Goal: Transaction & Acquisition: Purchase product/service

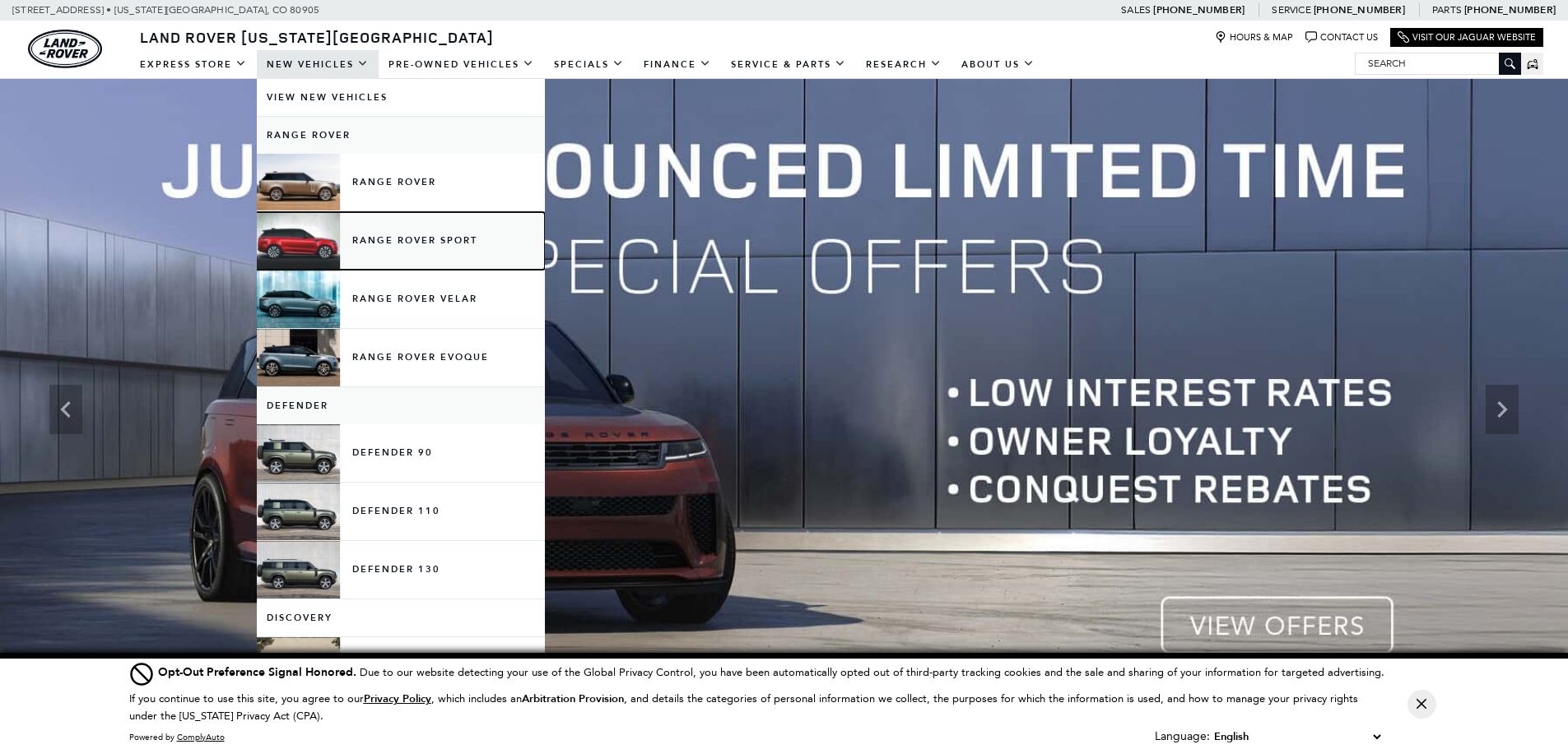
click at [312, 235] on link "Range Rover Sport" at bounding box center [401, 241] width 288 height 58
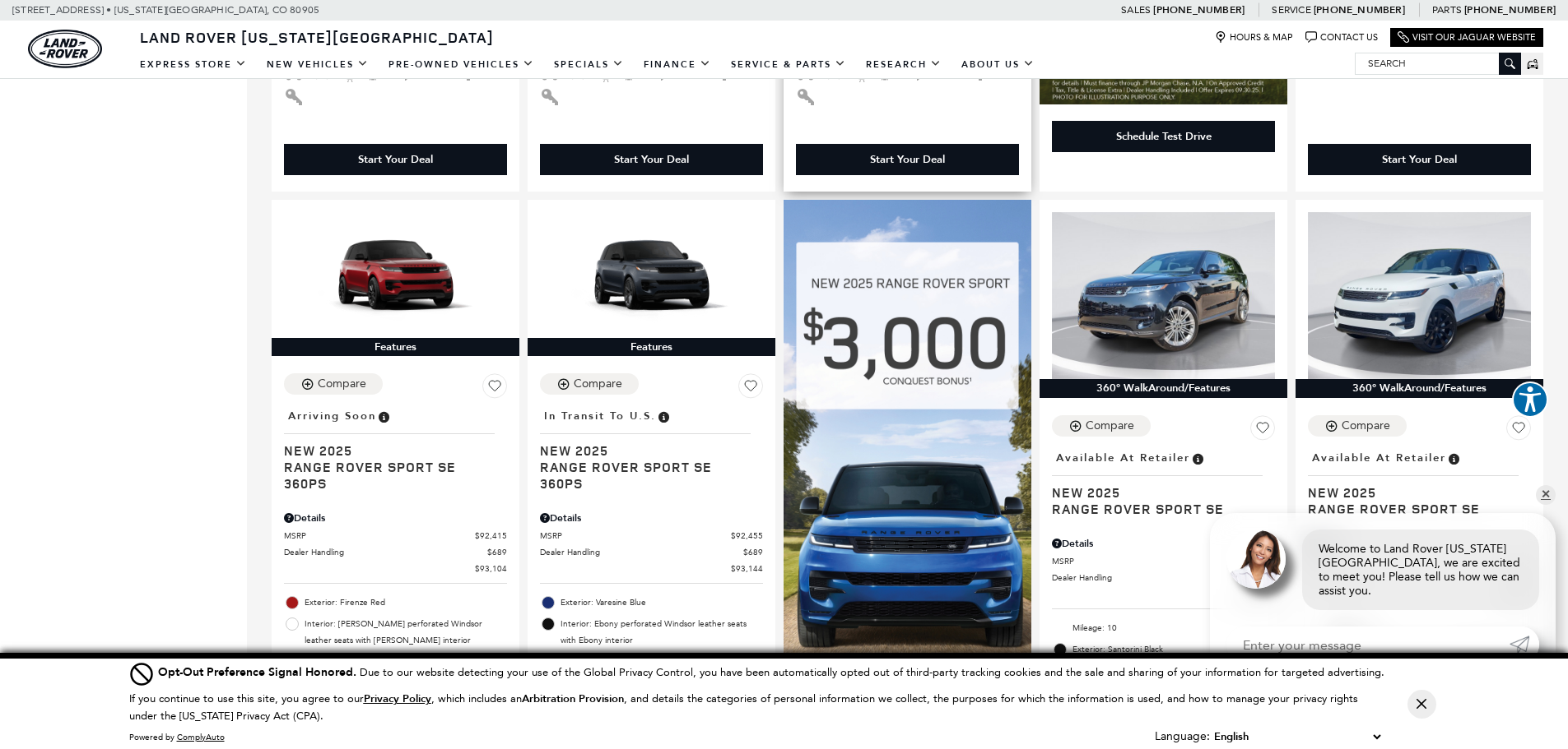
scroll to position [986, 0]
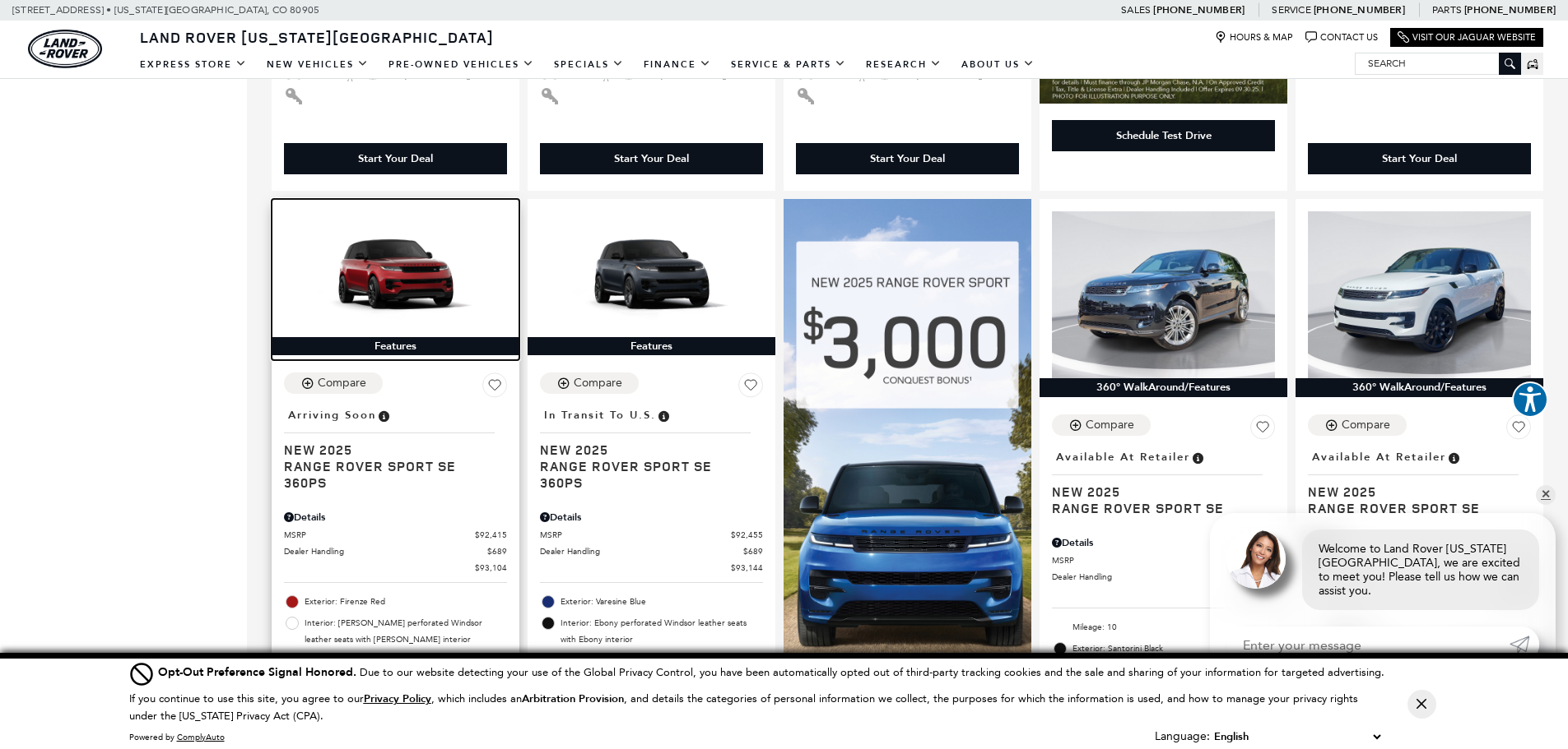
click at [382, 246] on img at bounding box center [395, 274] width 223 height 125
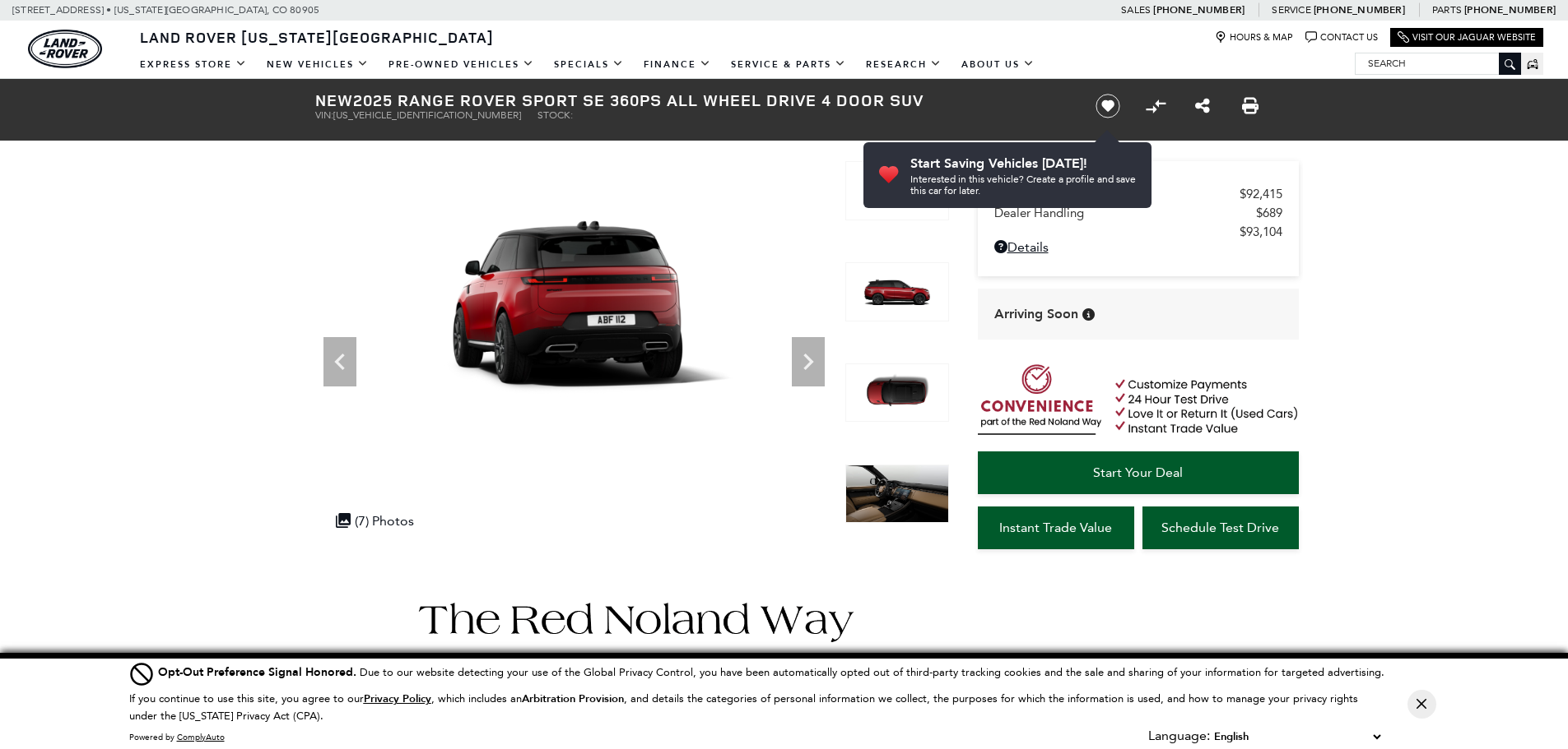
click at [810, 359] on icon "Next" at bounding box center [807, 362] width 9 height 16
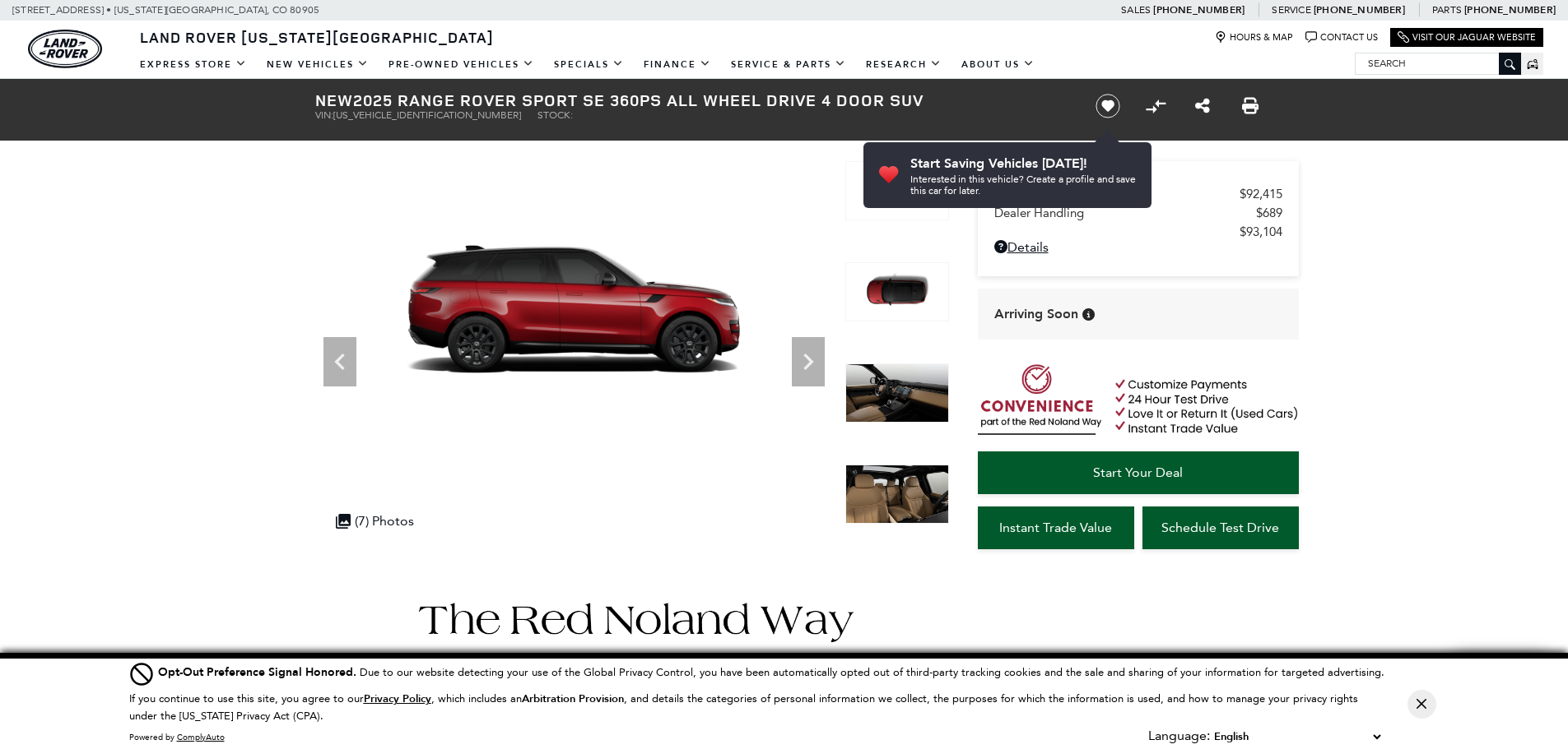
click at [810, 359] on icon "Next" at bounding box center [807, 362] width 9 height 16
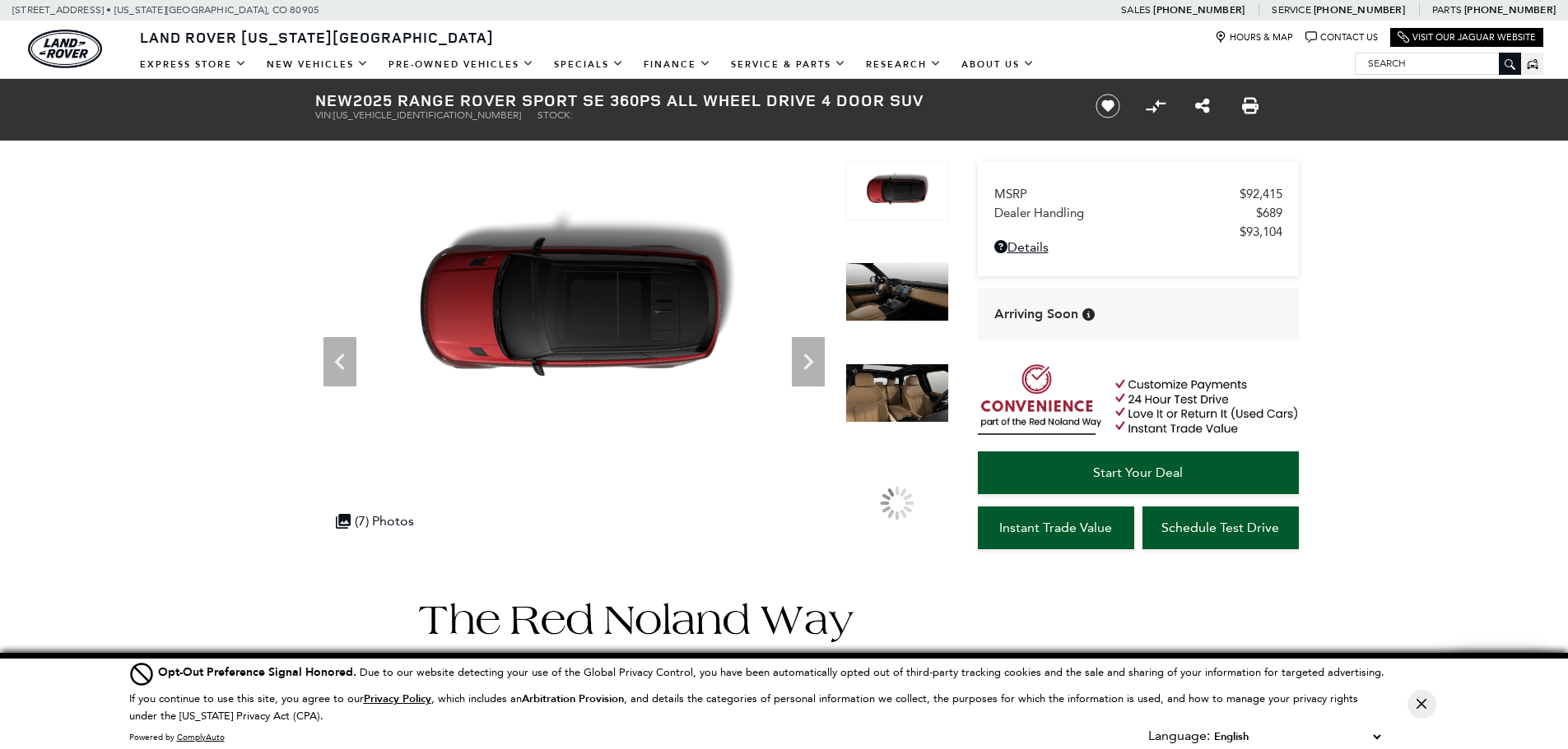
click at [810, 359] on icon "Next" at bounding box center [807, 362] width 9 height 16
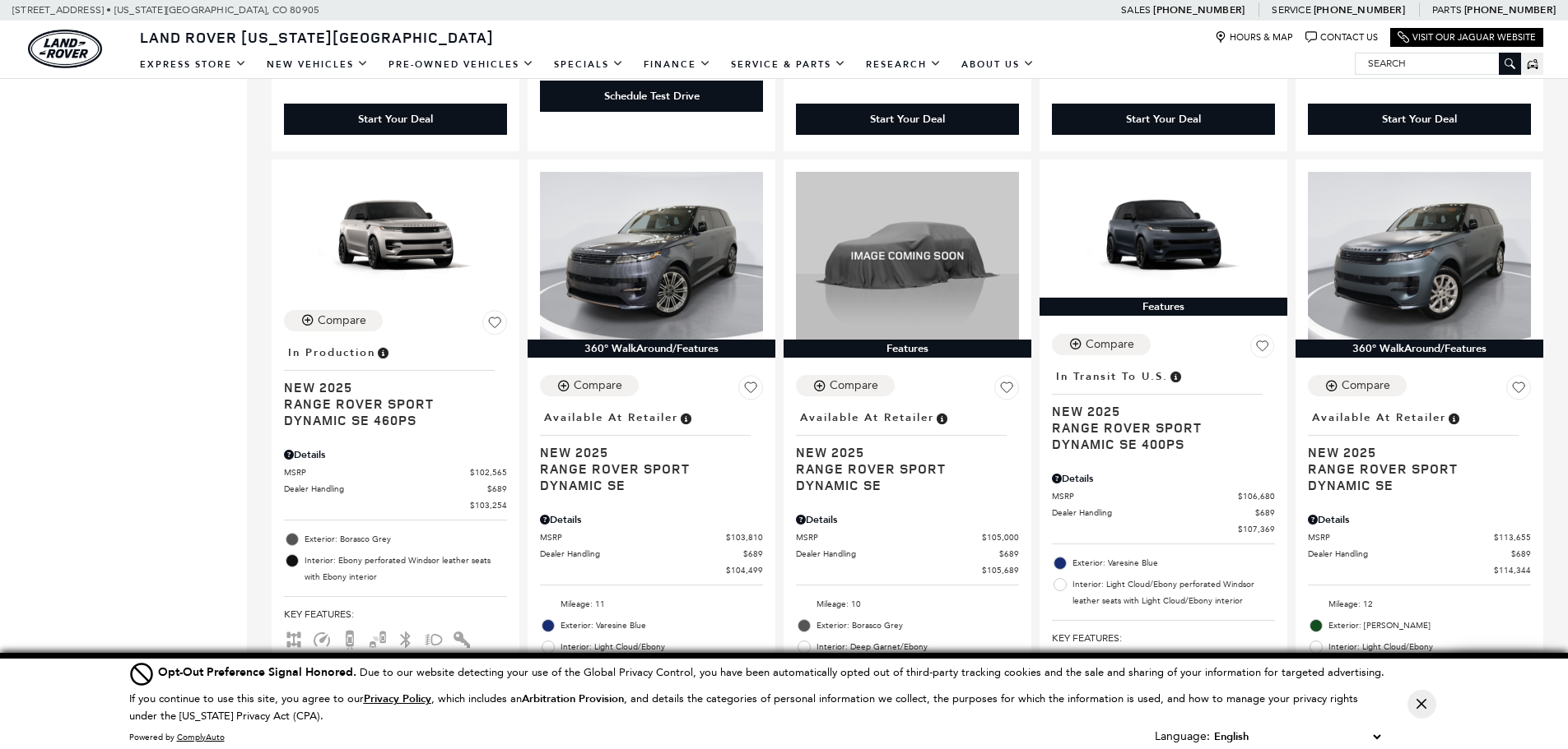
scroll to position [2349, 0]
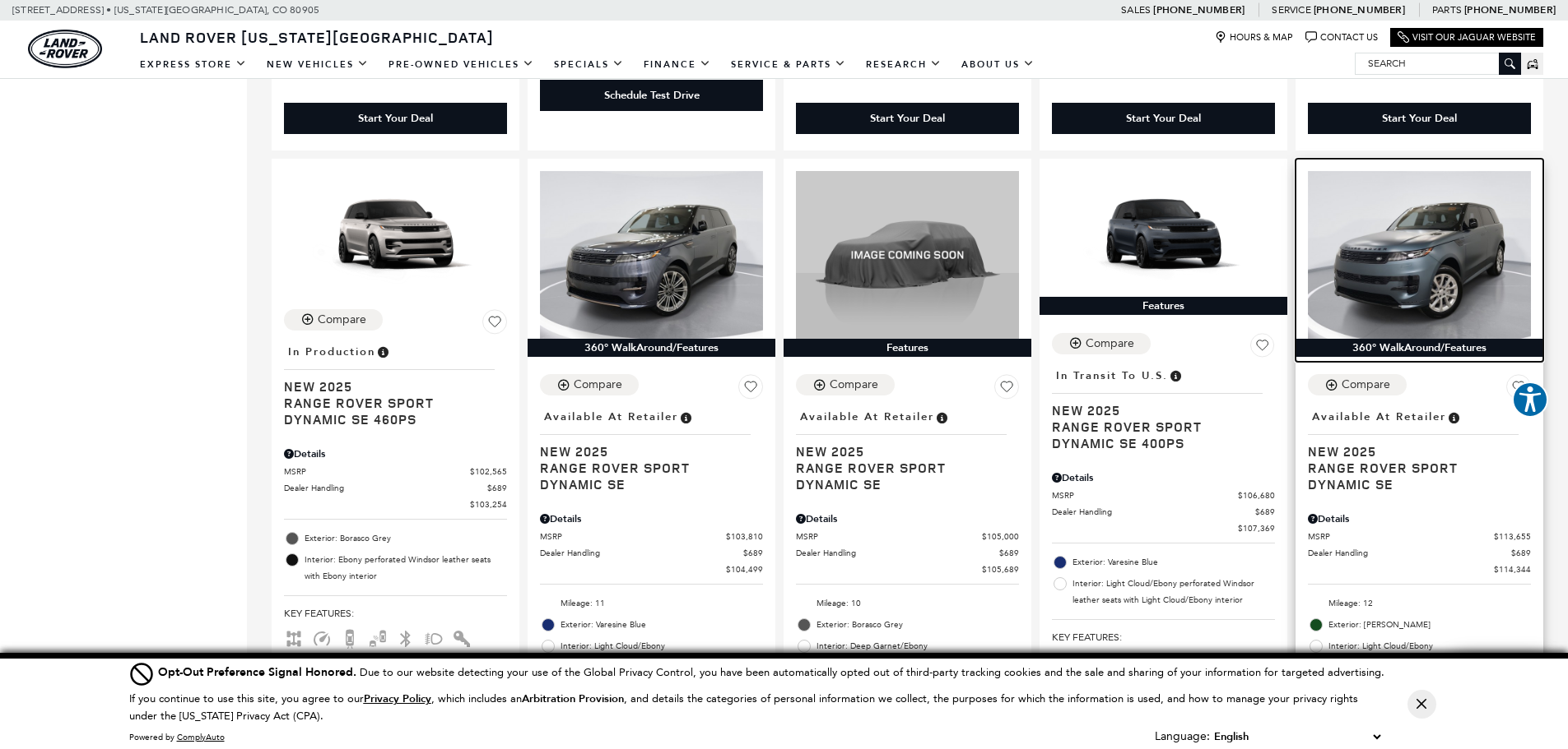
click at [1404, 221] on img at bounding box center [1419, 254] width 223 height 167
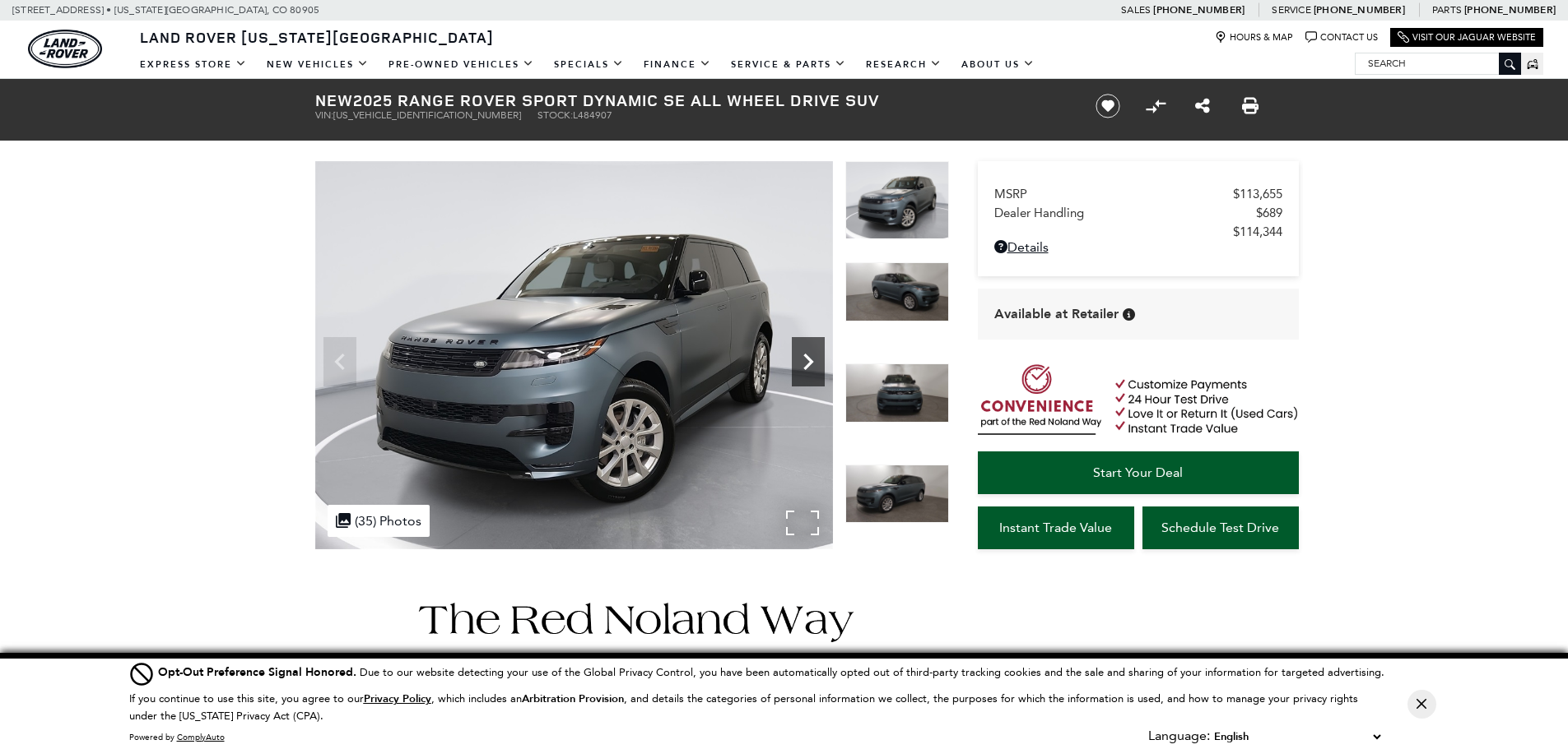
click at [805, 348] on icon "Next" at bounding box center [808, 362] width 33 height 33
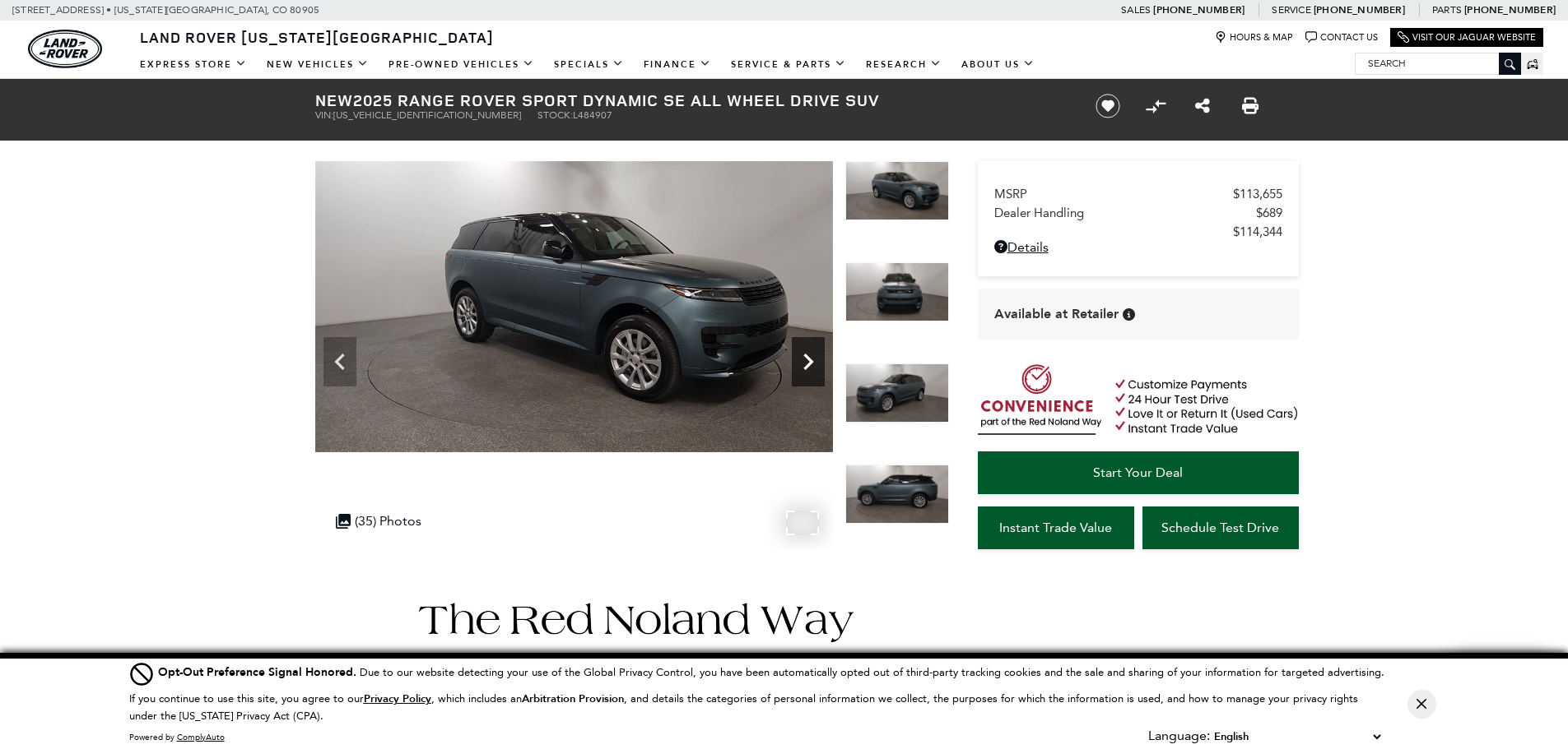
click at [805, 349] on icon "Next" at bounding box center [808, 362] width 33 height 33
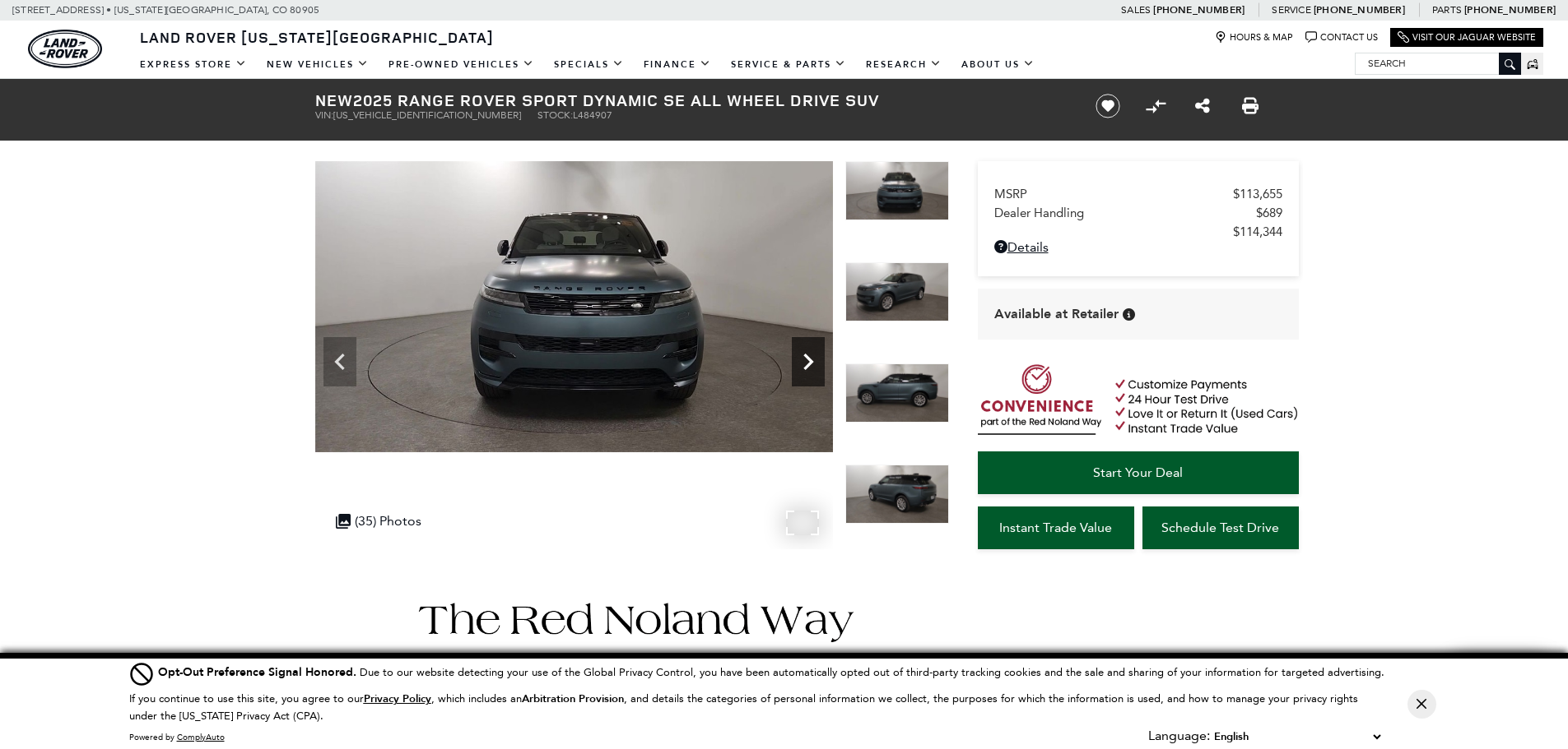
click at [805, 349] on icon "Next" at bounding box center [808, 362] width 33 height 33
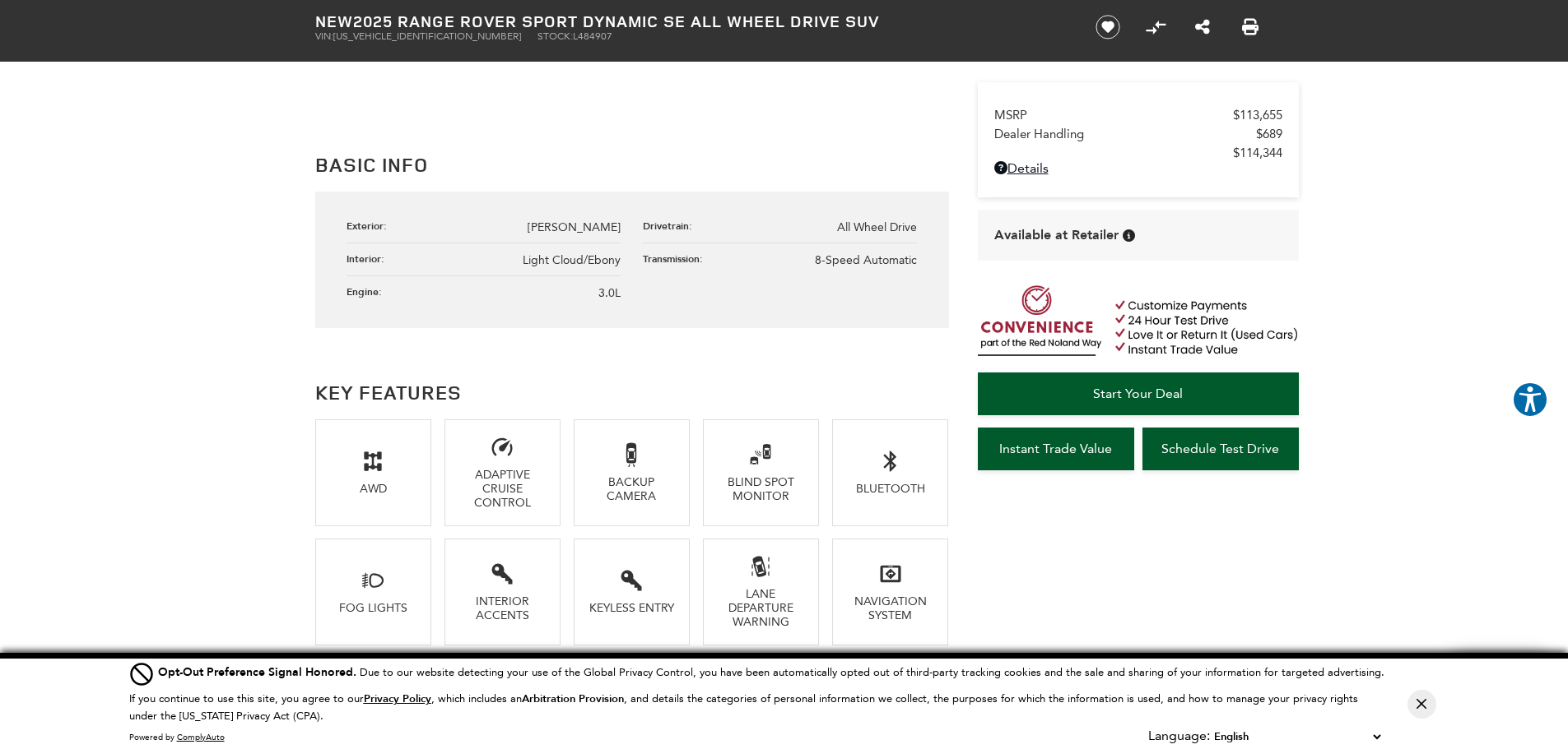
scroll to position [834, 0]
